Goal: Check status: Check status

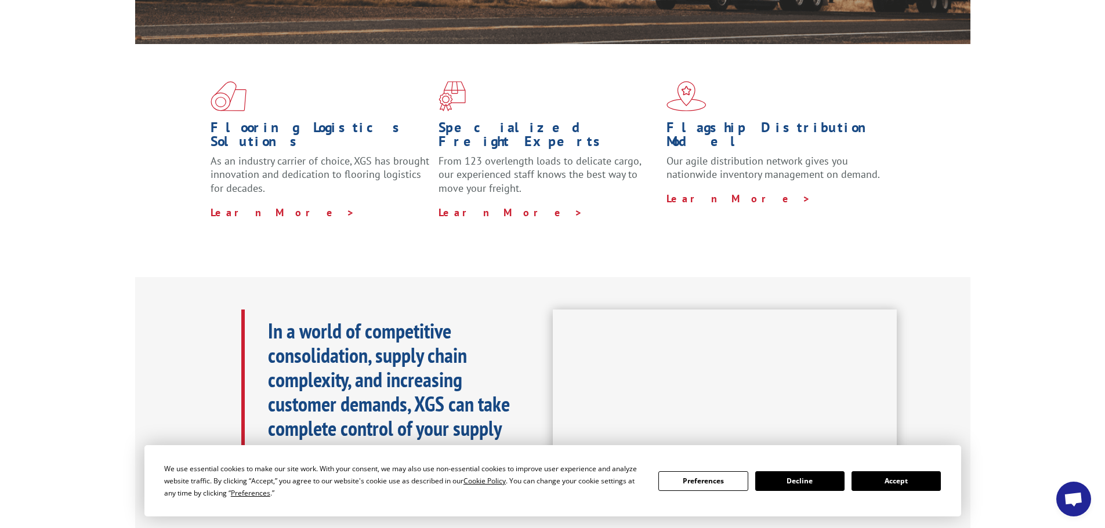
scroll to position [464, 0]
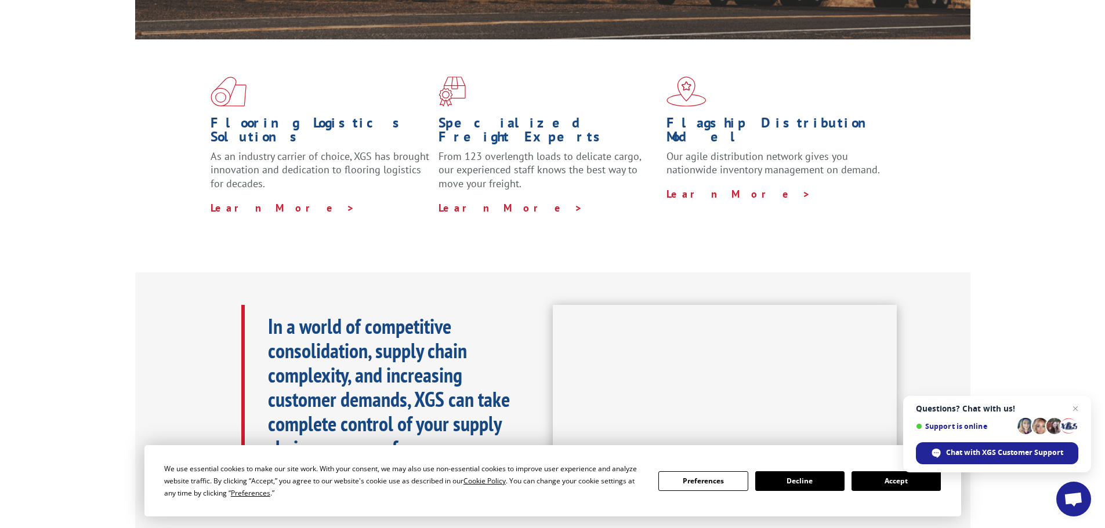
click at [906, 480] on button "Accept" at bounding box center [895, 481] width 89 height 20
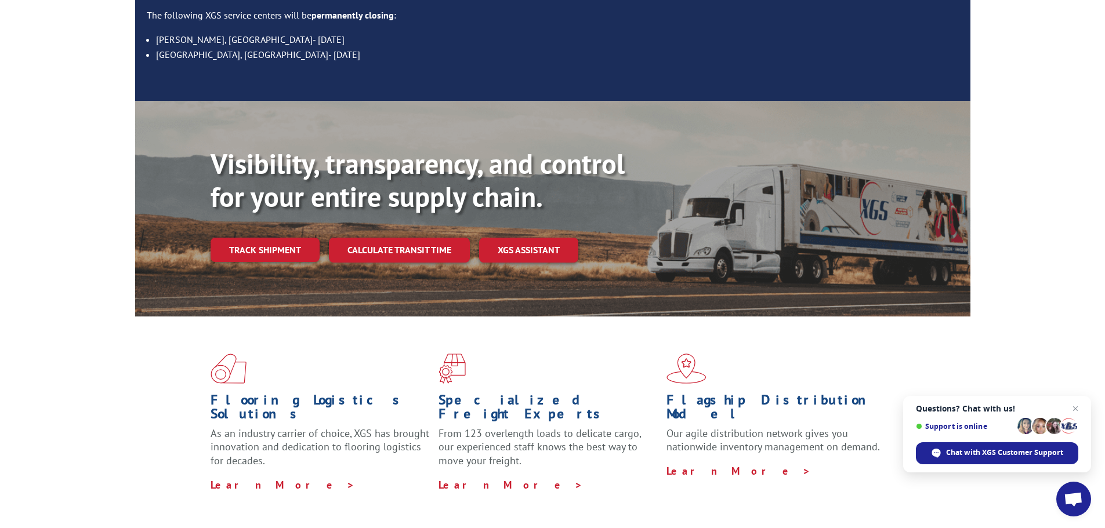
scroll to position [174, 0]
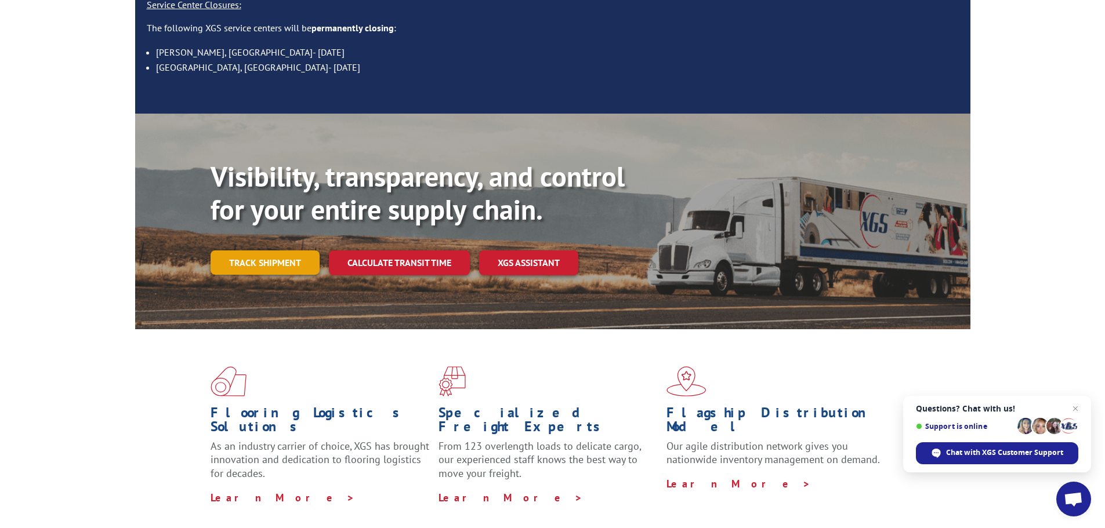
click at [273, 251] on link "Track shipment" at bounding box center [265, 263] width 109 height 24
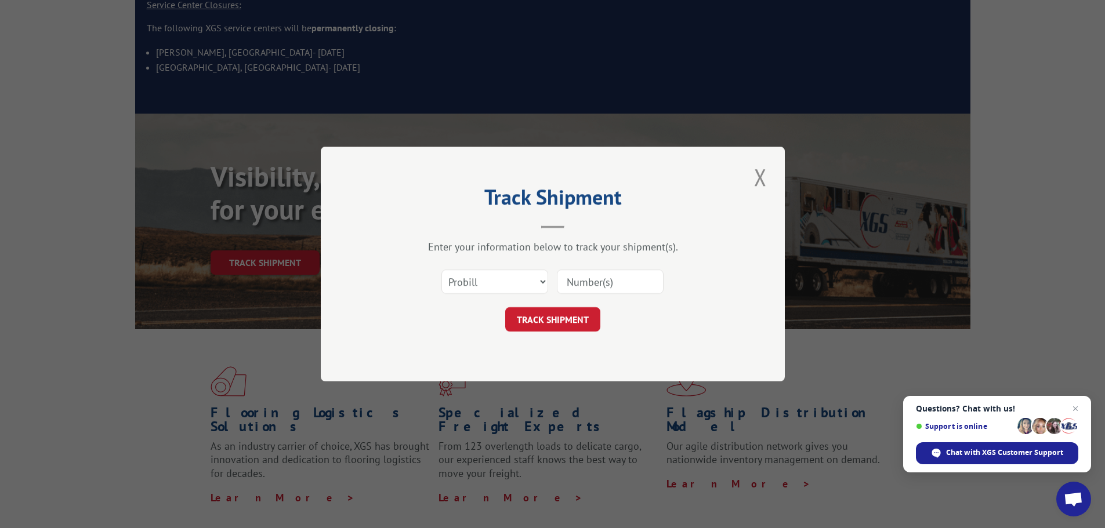
paste input "17095074"
type input "17095074"
click at [559, 318] on button "TRACK SHIPMENT" at bounding box center [552, 319] width 95 height 24
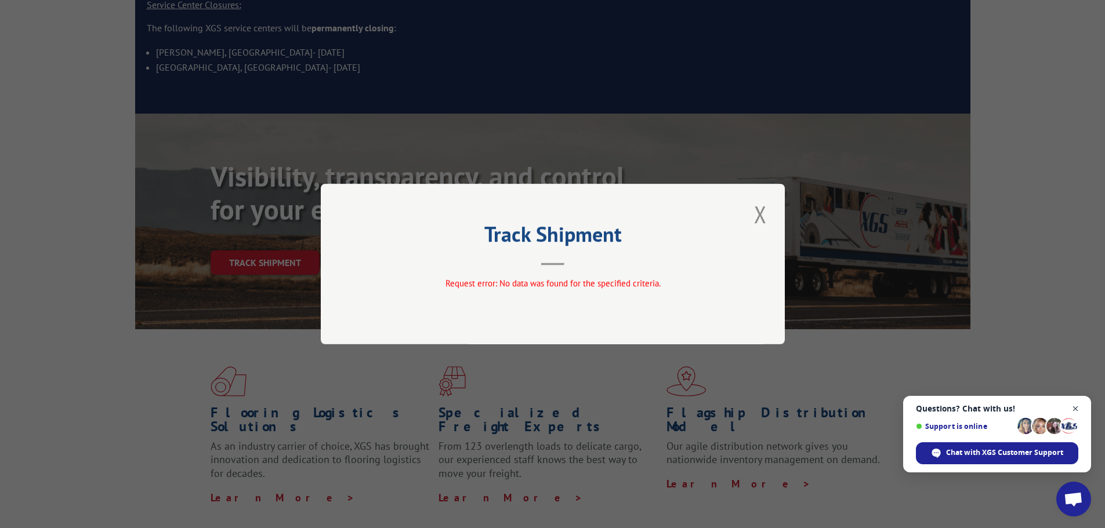
click at [1075, 407] on span "Open chat" at bounding box center [1075, 409] width 14 height 14
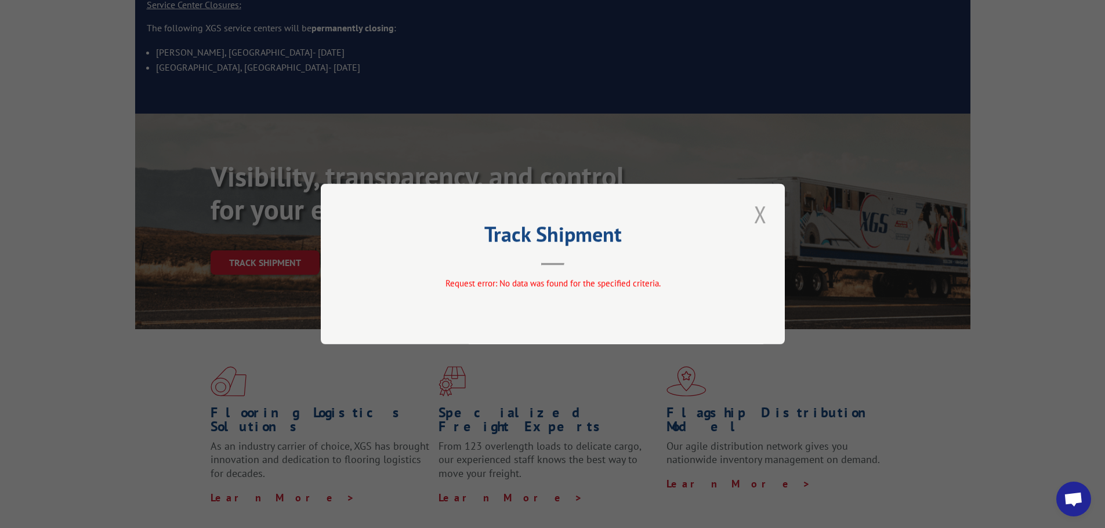
click at [761, 219] on button "Close modal" at bounding box center [760, 214] width 20 height 32
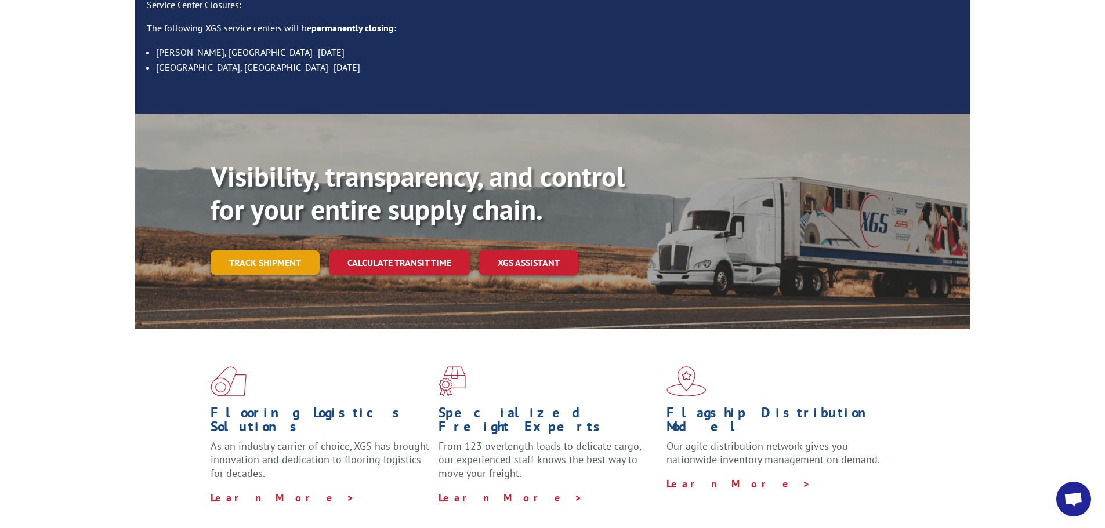
click at [270, 251] on link "Track shipment" at bounding box center [265, 263] width 109 height 24
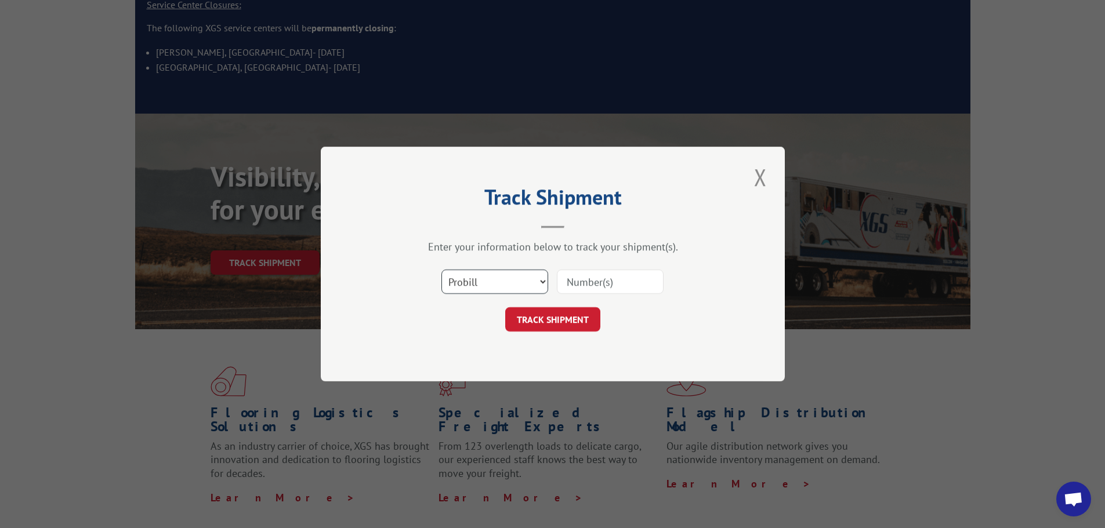
click at [491, 286] on select "Select category... Probill BOL PO" at bounding box center [494, 282] width 107 height 24
select select "po"
click at [441, 270] on select "Select category... Probill BOL PO" at bounding box center [494, 282] width 107 height 24
paste input "74506926"
type input "74506926"
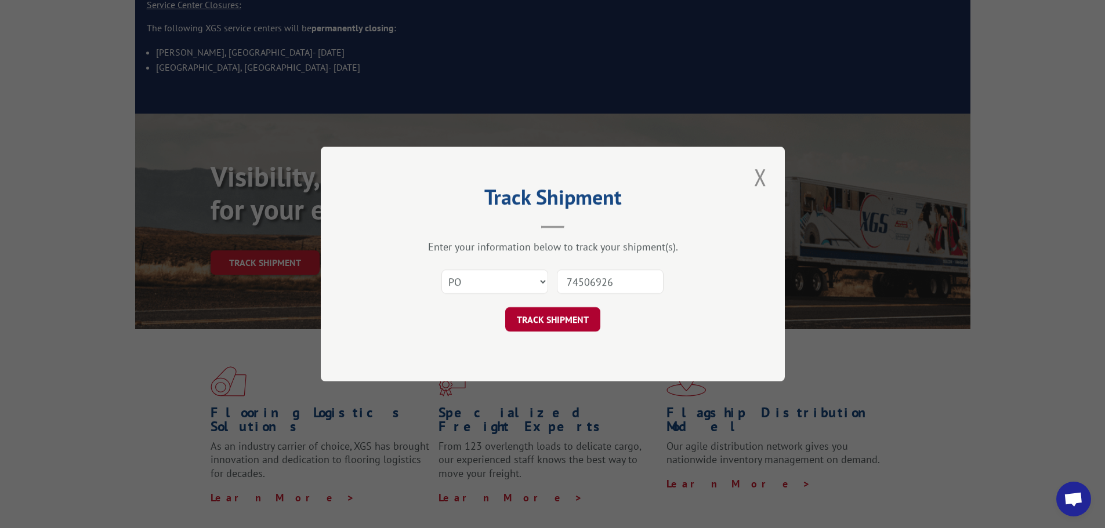
click at [555, 315] on button "TRACK SHIPMENT" at bounding box center [552, 319] width 95 height 24
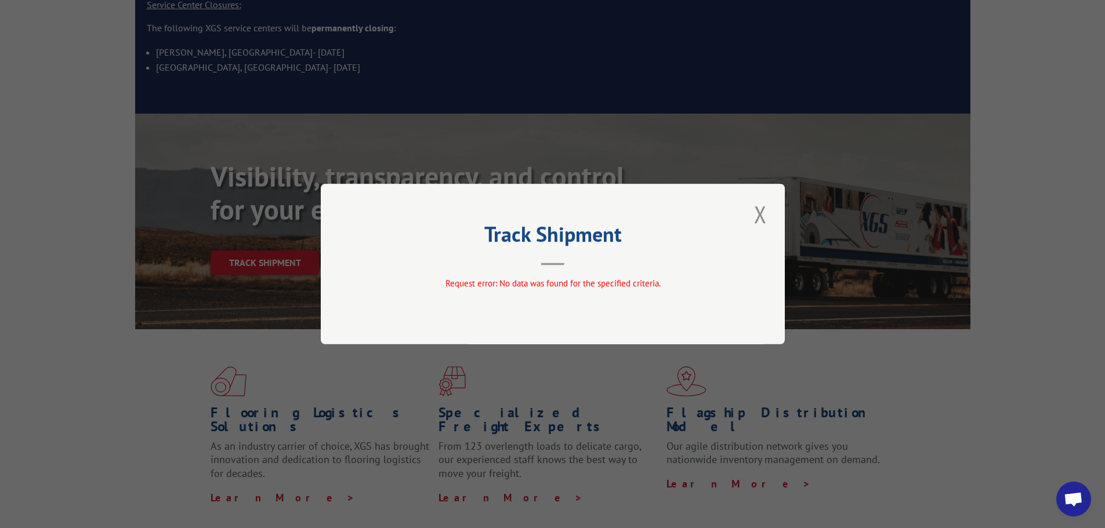
click at [766, 215] on button "Close modal" at bounding box center [760, 214] width 20 height 32
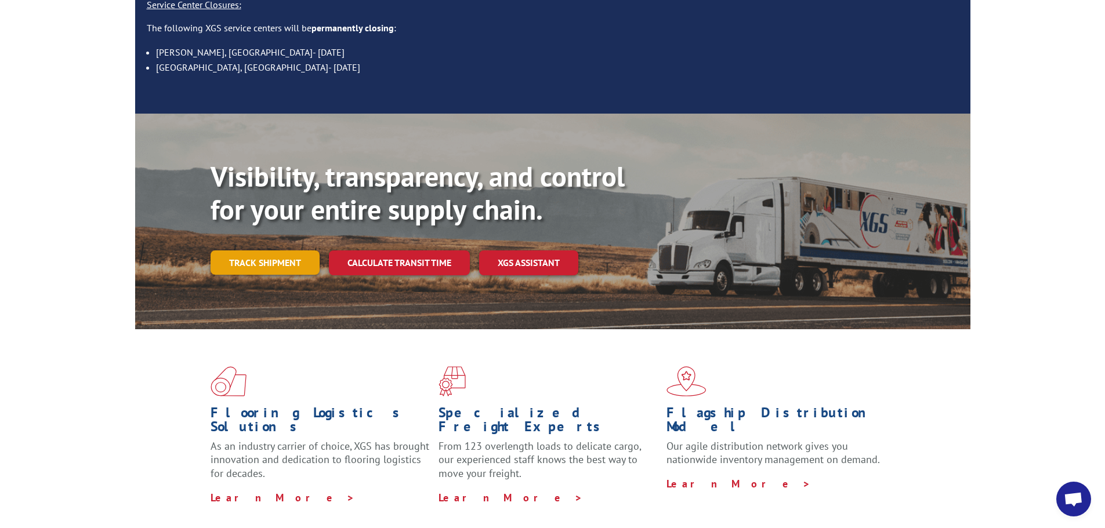
click at [291, 251] on link "Track shipment" at bounding box center [265, 263] width 109 height 24
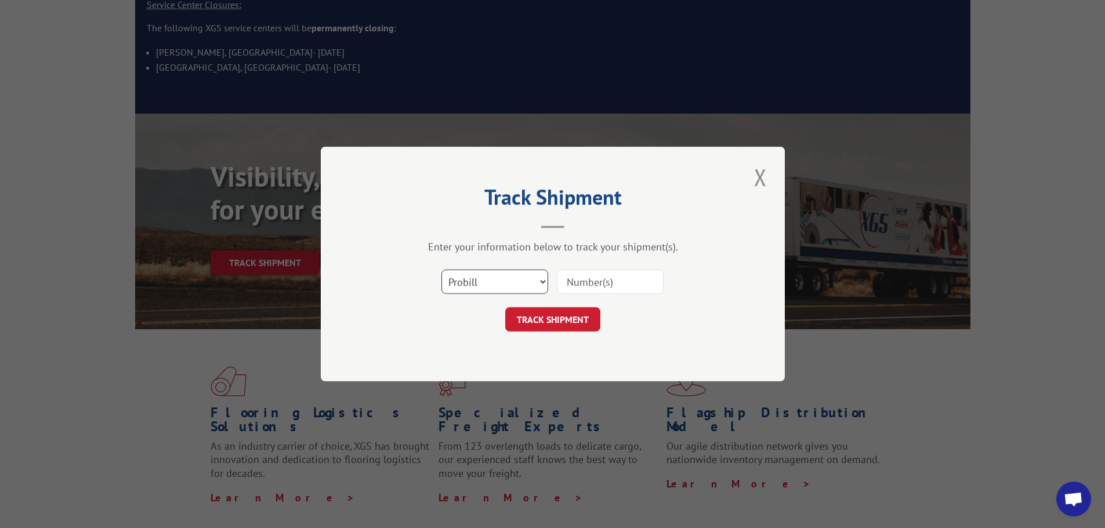
click at [492, 277] on select "Select category... Probill BOL PO" at bounding box center [494, 282] width 107 height 24
select select "bol"
click at [441, 270] on select "Select category... Probill BOL PO" at bounding box center [494, 282] width 107 height 24
paste input "17095074"
type input "17095074"
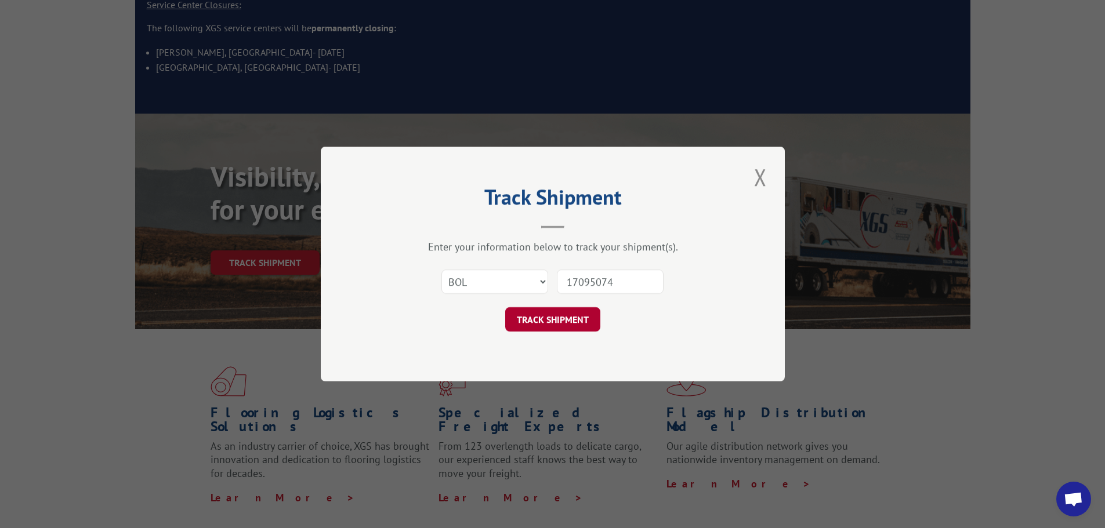
click at [575, 317] on button "TRACK SHIPMENT" at bounding box center [552, 319] width 95 height 24
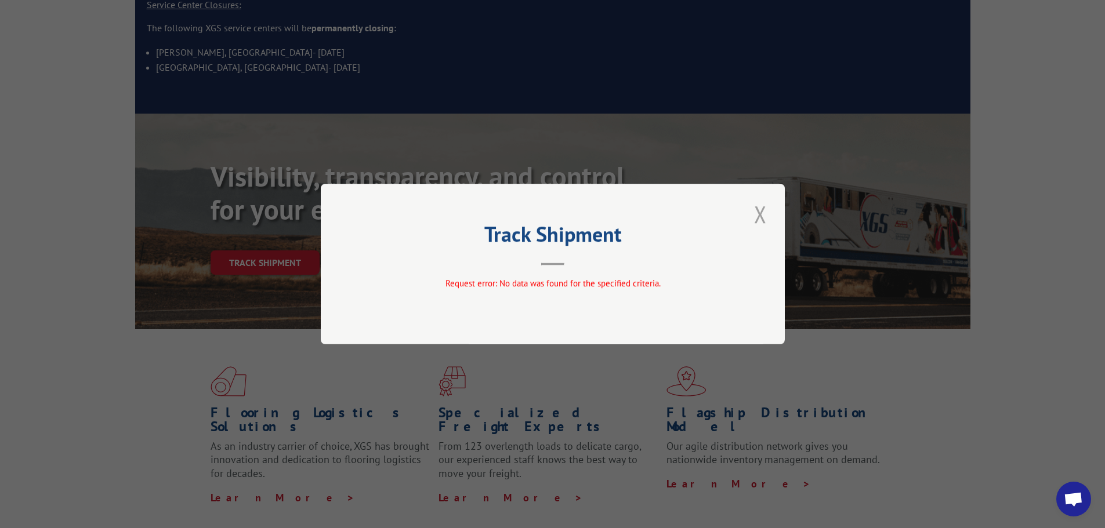
click at [765, 208] on button "Close modal" at bounding box center [760, 214] width 20 height 32
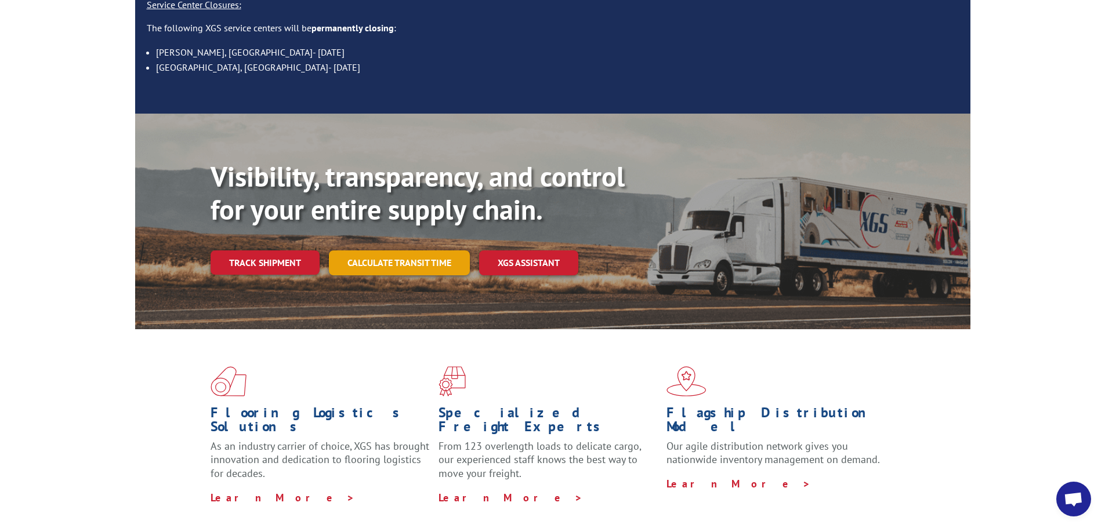
click at [430, 251] on link "Calculate transit time" at bounding box center [399, 263] width 141 height 25
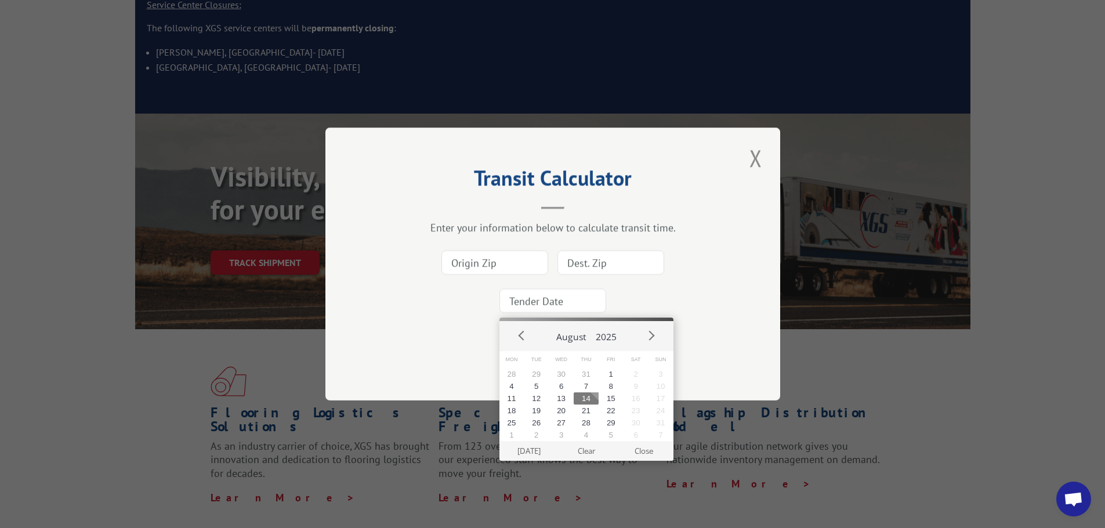
click at [576, 297] on input at bounding box center [552, 301] width 107 height 24
click at [759, 160] on button "Close modal" at bounding box center [756, 158] width 20 height 32
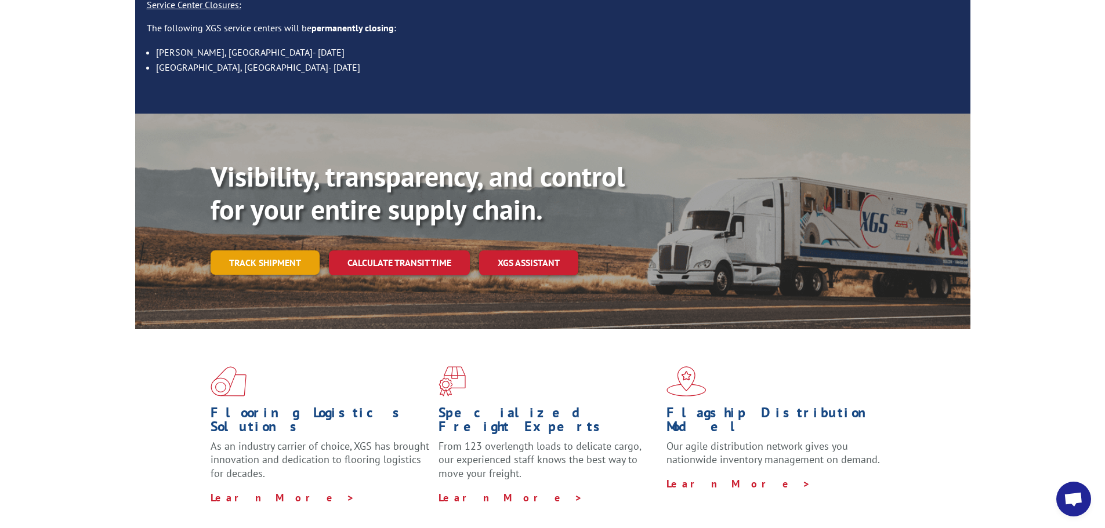
click at [273, 251] on link "Track shipment" at bounding box center [265, 263] width 109 height 24
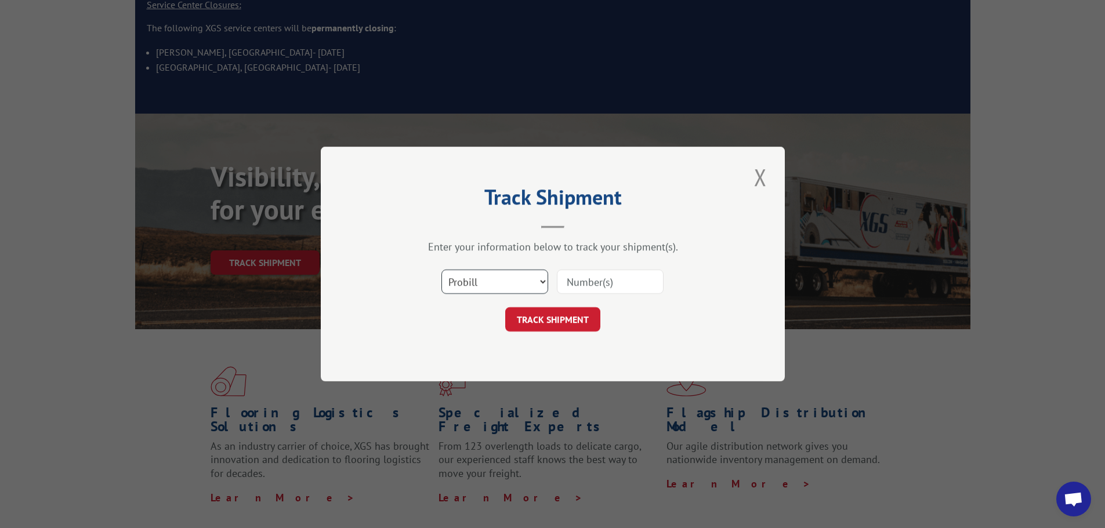
click at [502, 278] on select "Select category... Probill BOL PO" at bounding box center [494, 282] width 107 height 24
select select "po"
click at [441, 270] on select "Select category... Probill BOL PO" at bounding box center [494, 282] width 107 height 24
click at [760, 176] on button "Close modal" at bounding box center [760, 177] width 20 height 32
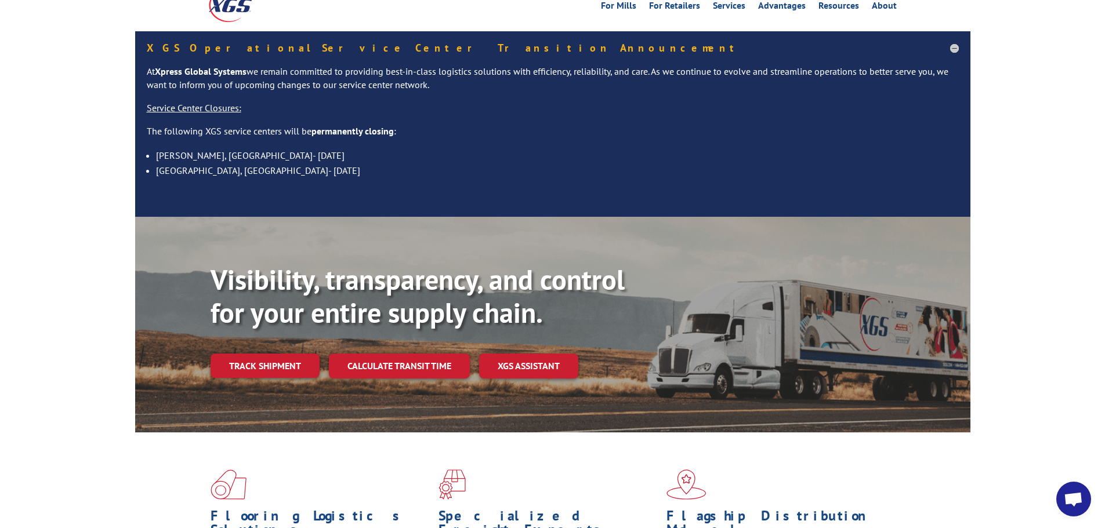
scroll to position [0, 0]
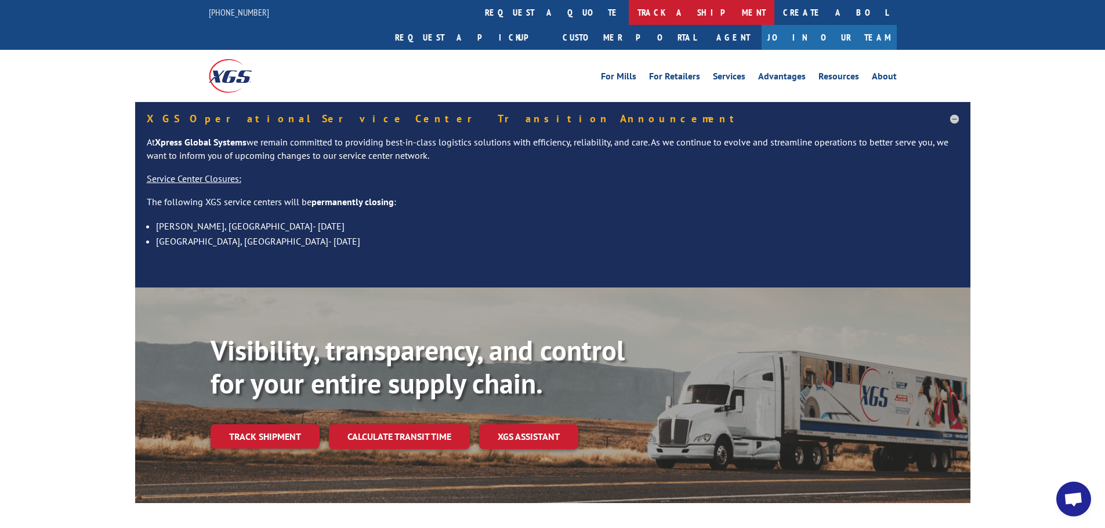
click at [629, 6] on link "track a shipment" at bounding box center [702, 12] width 146 height 25
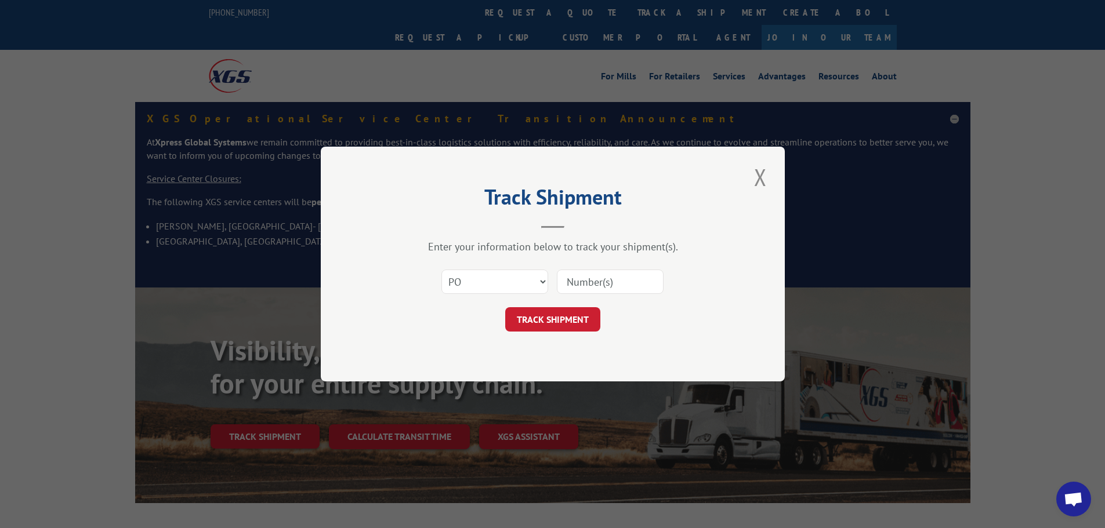
click at [572, 284] on input at bounding box center [610, 282] width 107 height 24
paste input "74506926"
type input "74506926"
click at [575, 322] on button "TRACK SHIPMENT" at bounding box center [552, 319] width 95 height 24
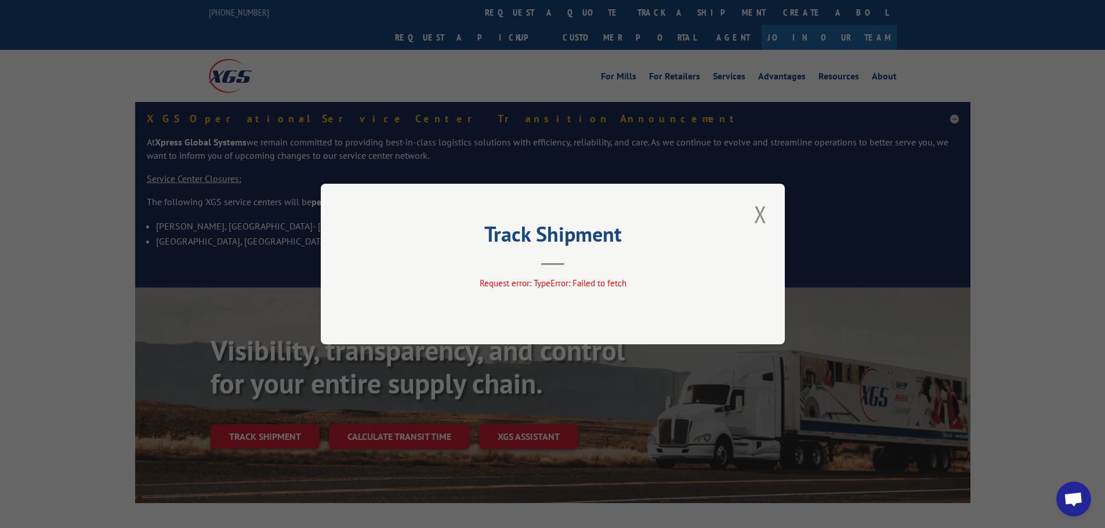
click at [762, 217] on button "Close modal" at bounding box center [760, 214] width 20 height 32
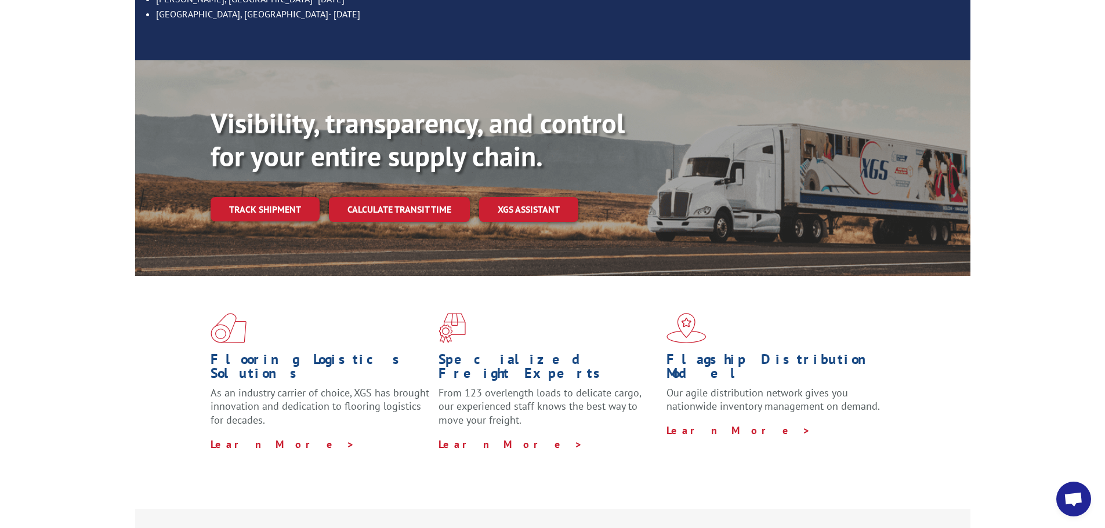
scroll to position [232, 0]
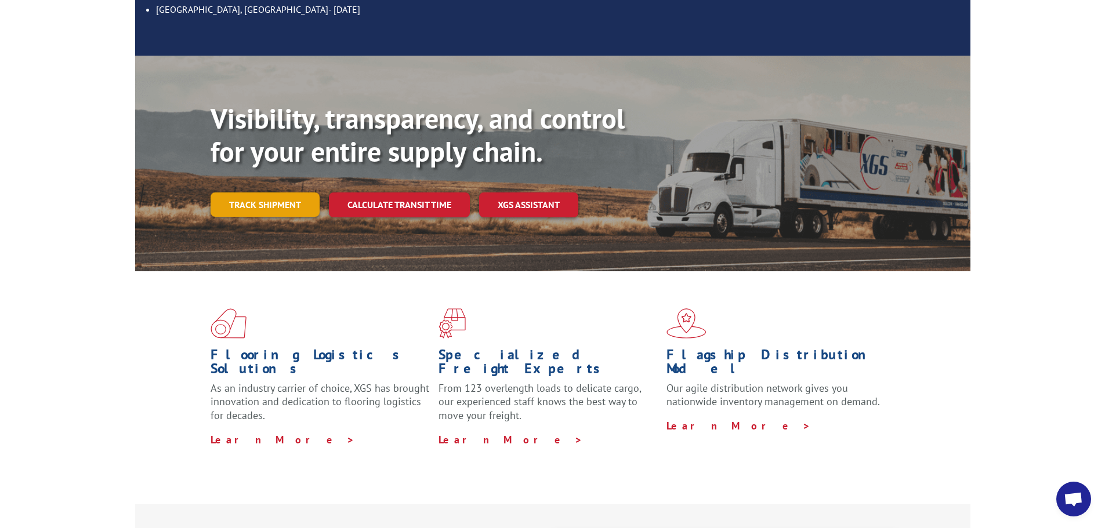
click at [281, 193] on link "Track shipment" at bounding box center [265, 205] width 109 height 24
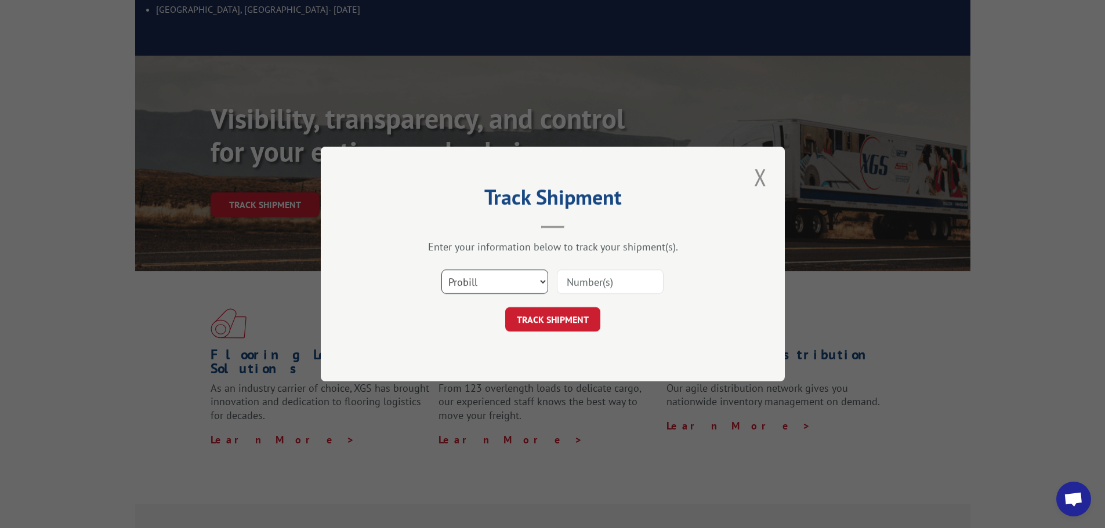
click at [495, 284] on select "Select category... Probill BOL PO" at bounding box center [494, 282] width 107 height 24
click at [441, 270] on select "Select category... Probill BOL PO" at bounding box center [494, 282] width 107 height 24
click at [523, 282] on select "Select category... Probill BOL PO" at bounding box center [494, 282] width 107 height 24
select select "po"
click at [441, 270] on select "Select category... Probill BOL PO" at bounding box center [494, 282] width 107 height 24
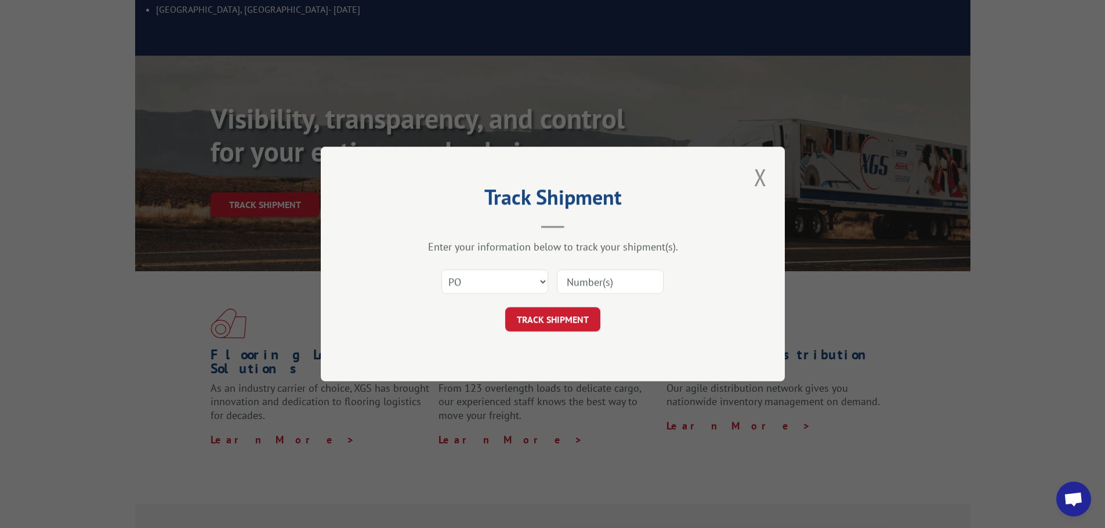
paste input "17095074"
type input "17095074"
click at [578, 324] on button "TRACK SHIPMENT" at bounding box center [552, 319] width 95 height 24
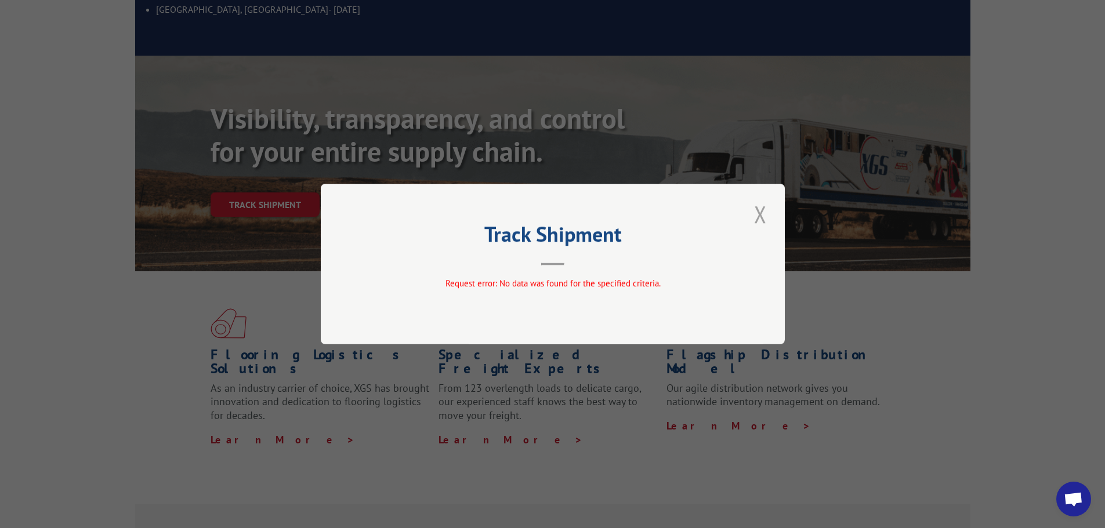
click at [760, 215] on button "Close modal" at bounding box center [760, 214] width 20 height 32
